Goal: Transaction & Acquisition: Subscribe to service/newsletter

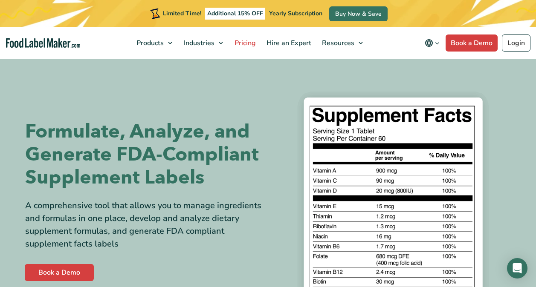
click at [242, 42] on span "Pricing" at bounding box center [244, 42] width 25 height 9
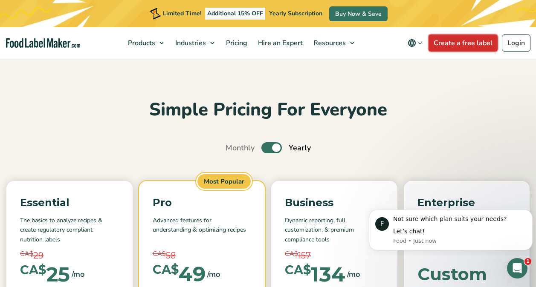
click at [465, 40] on link "Create a free label" at bounding box center [462, 43] width 69 height 17
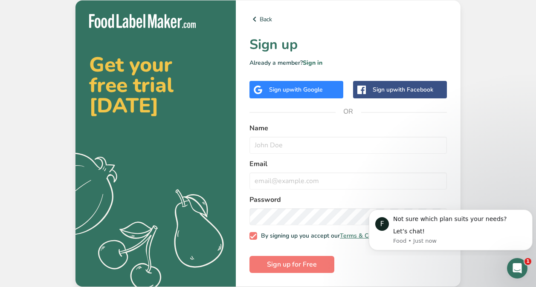
scroll to position [2, 0]
